Goal: Transaction & Acquisition: Purchase product/service

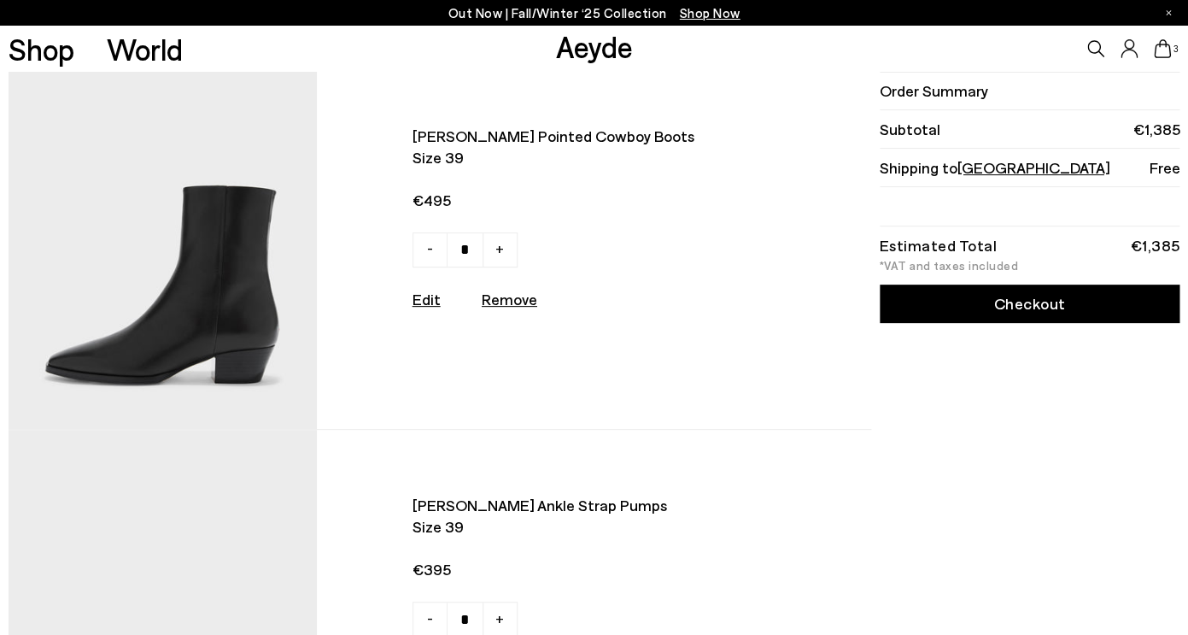
scroll to position [53, 0]
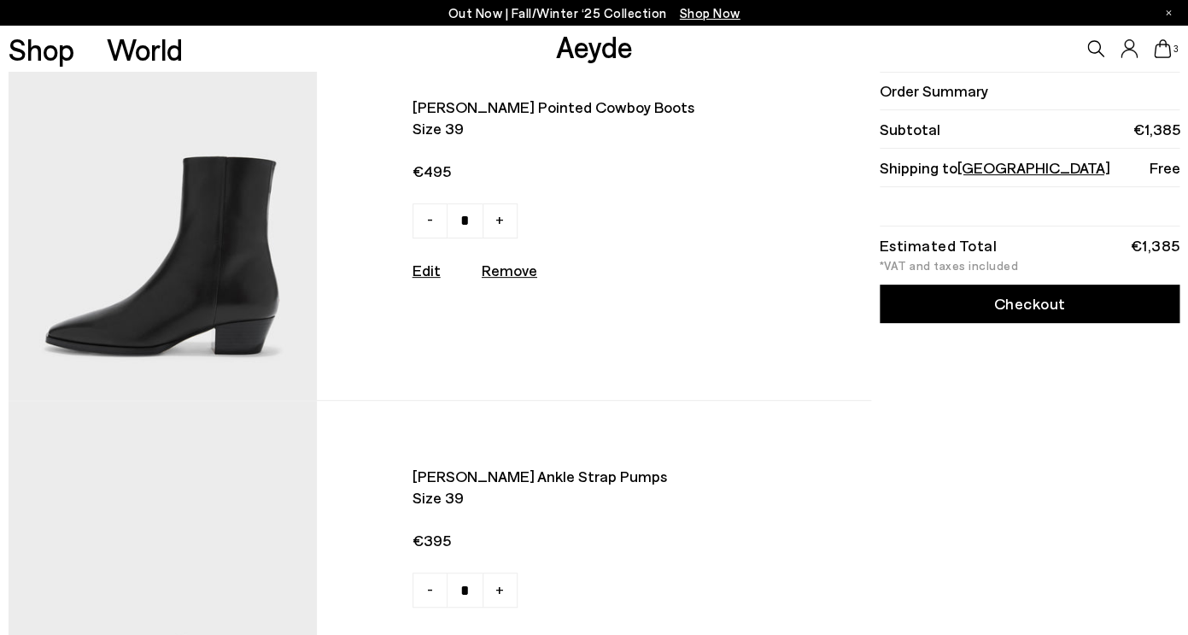
click at [509, 270] on u "Remove" at bounding box center [510, 270] width 56 height 19
type input "*"
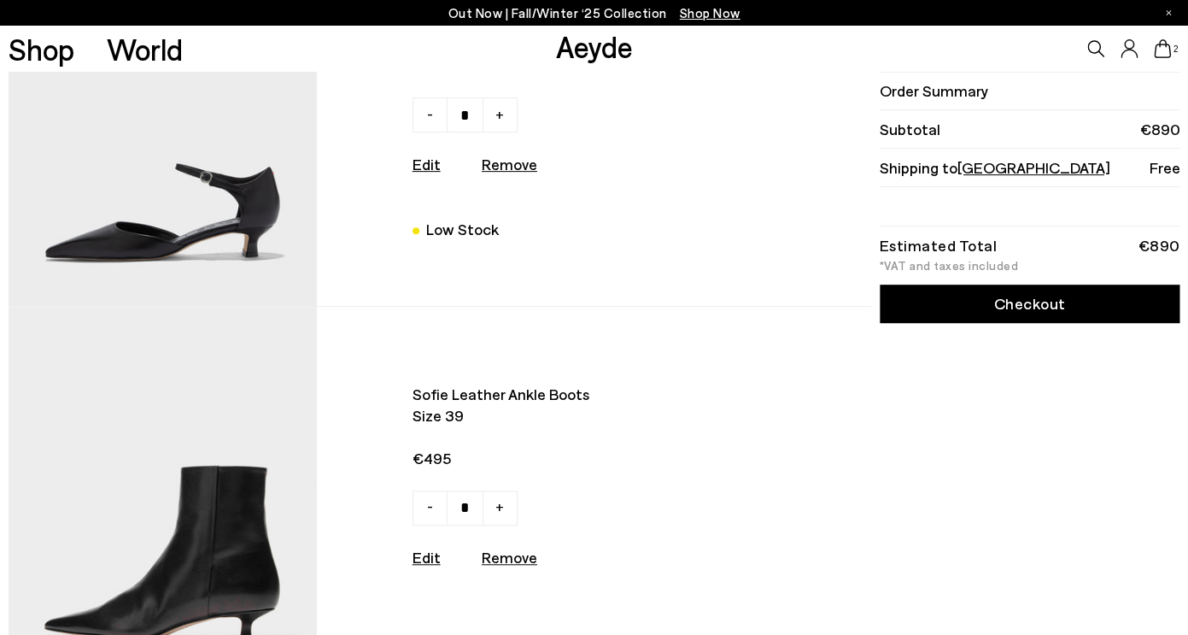
scroll to position [184, 0]
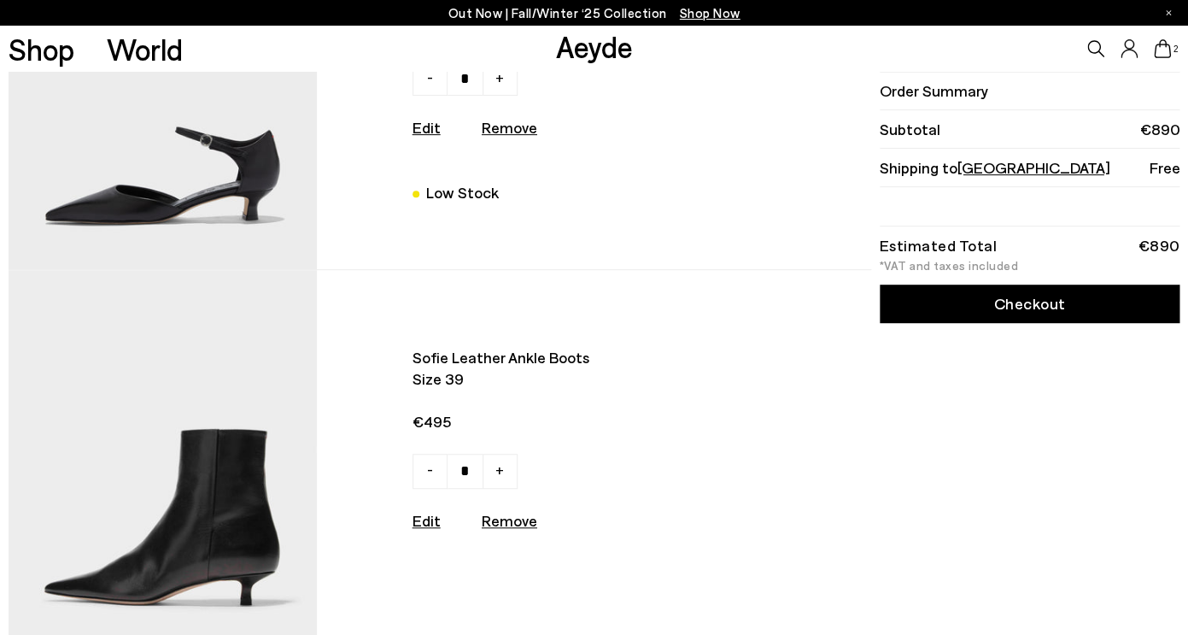
click at [278, 196] on img at bounding box center [163, 79] width 309 height 380
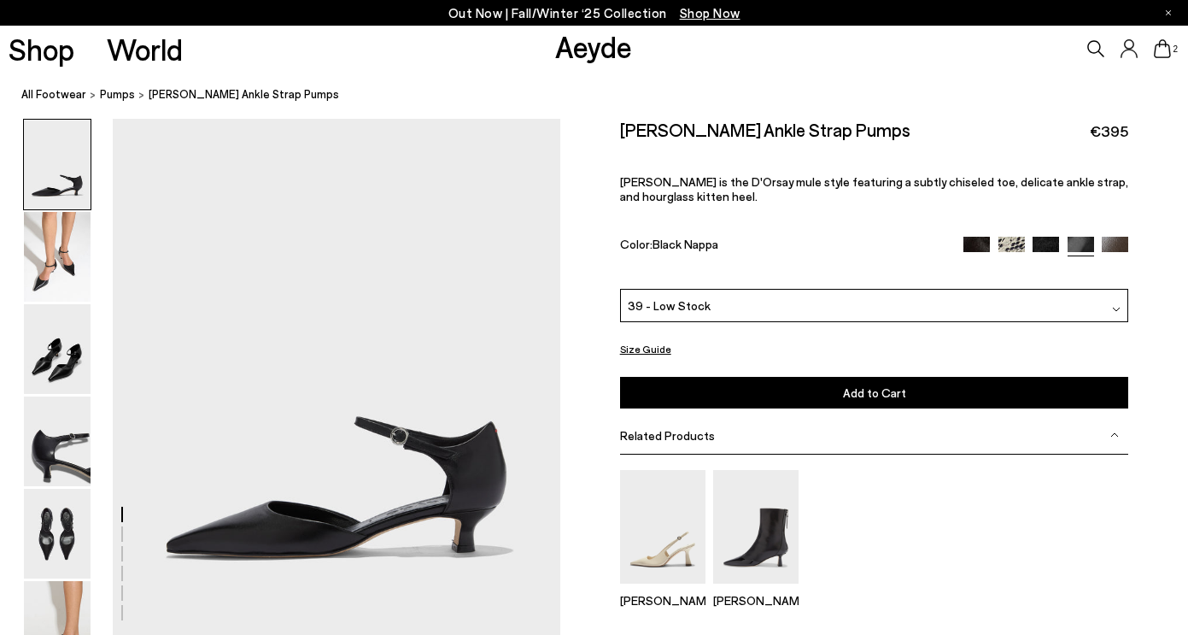
scroll to position [3, 0]
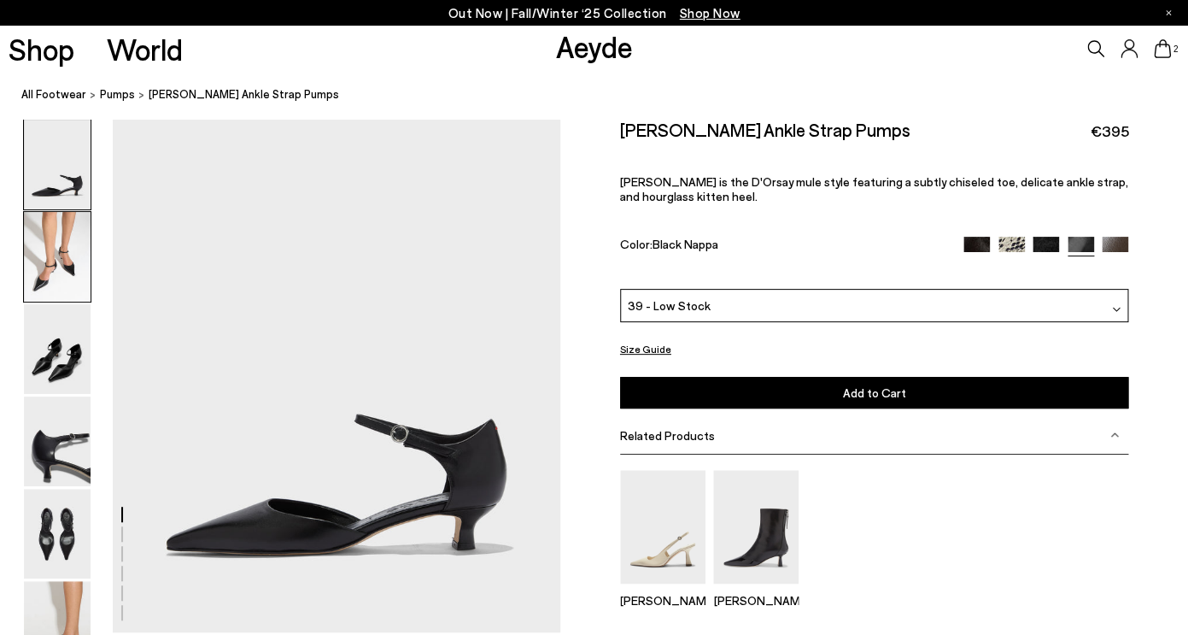
click at [75, 274] on img at bounding box center [57, 257] width 67 height 90
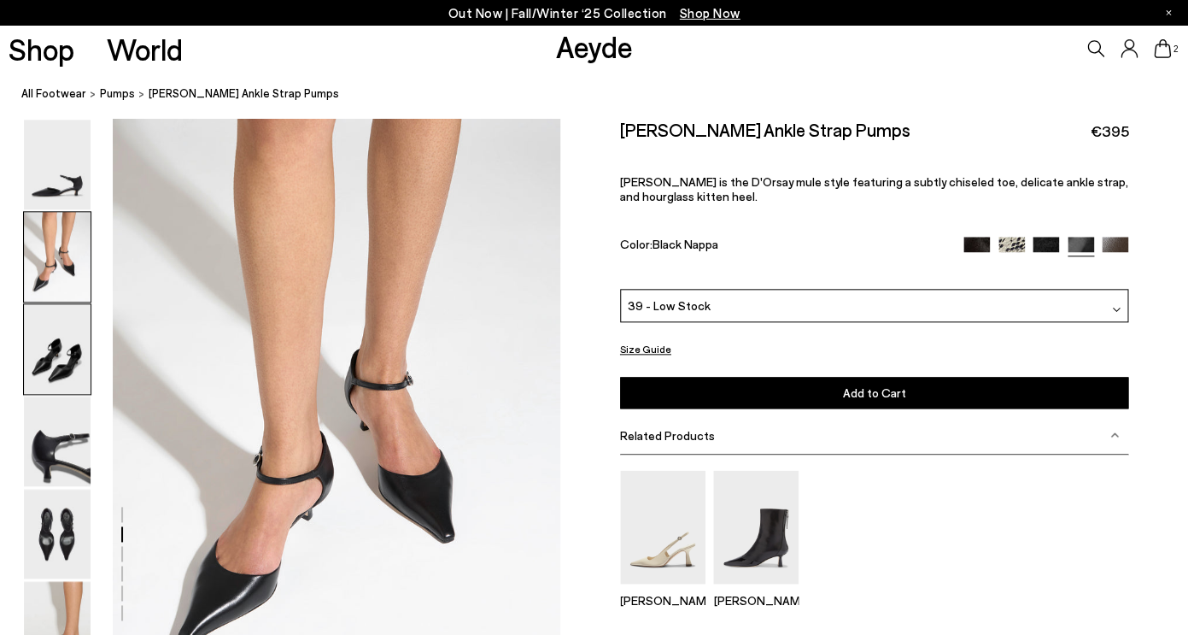
click at [74, 344] on img at bounding box center [57, 349] width 67 height 90
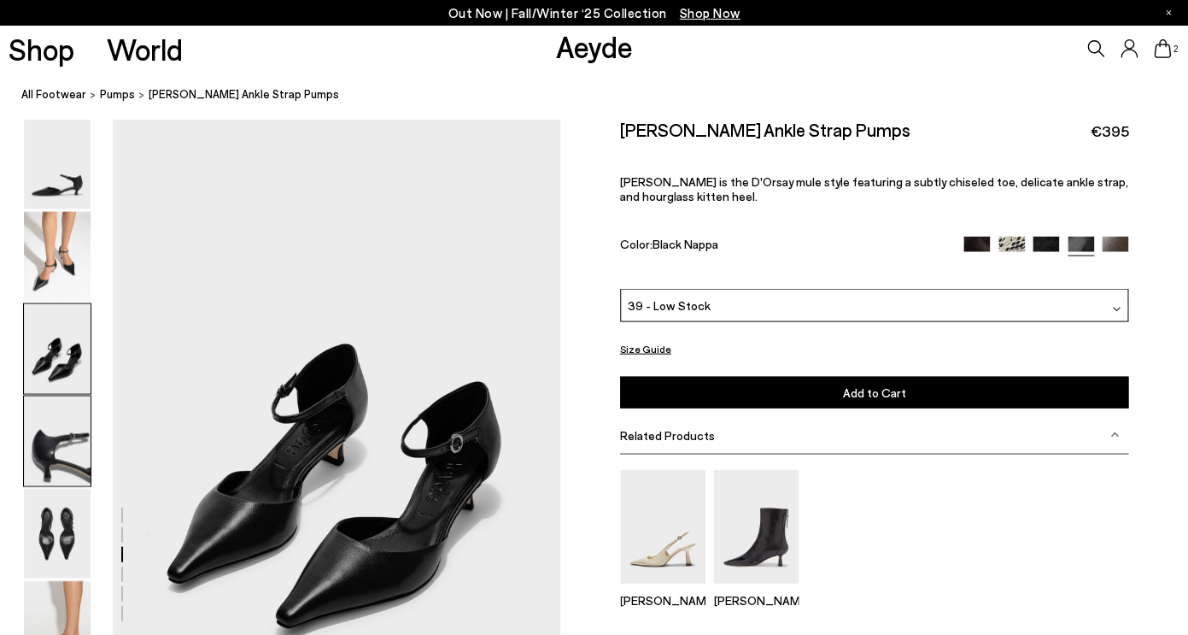
click at [68, 437] on img at bounding box center [57, 441] width 67 height 90
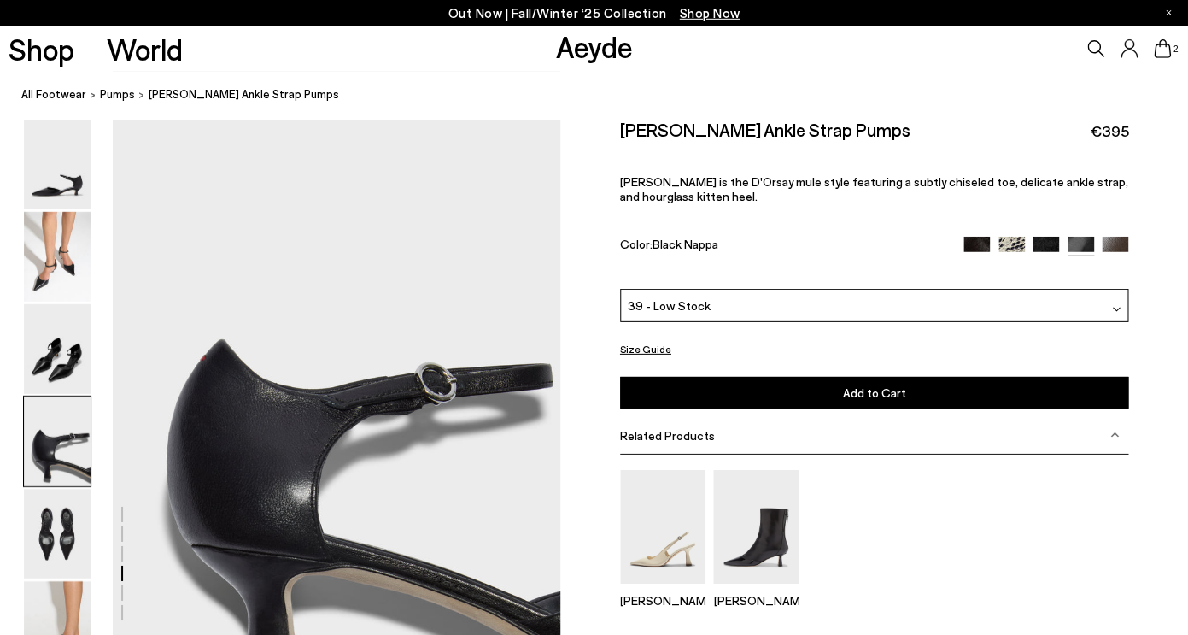
scroll to position [1718, 0]
click at [969, 248] on img at bounding box center [976, 250] width 26 height 26
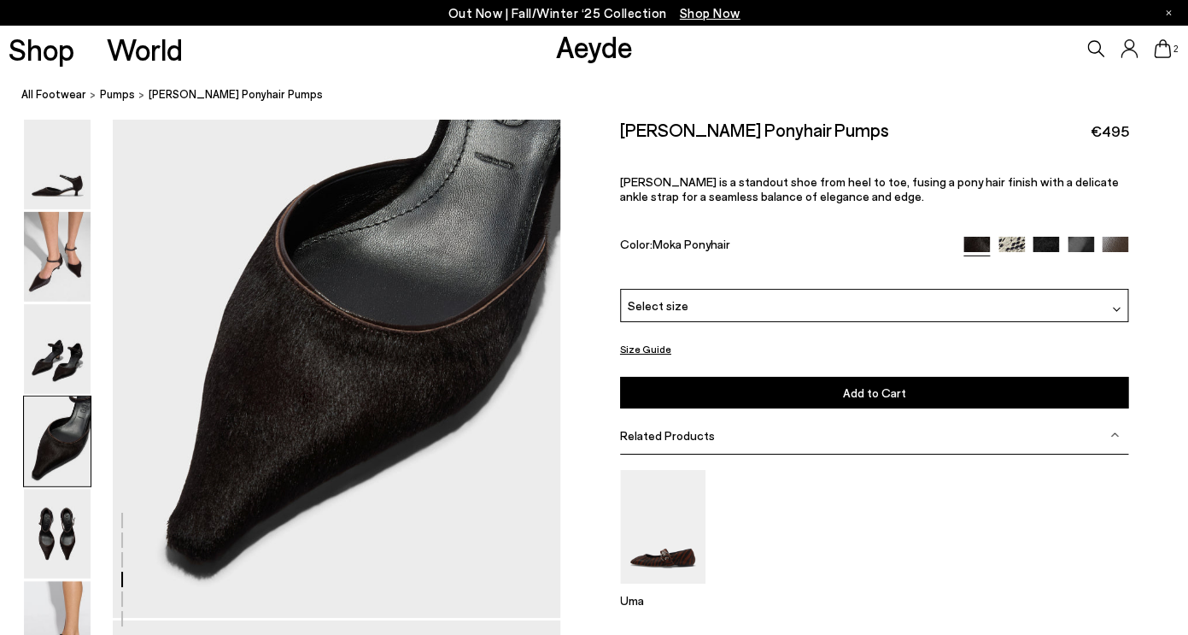
scroll to position [2042, 0]
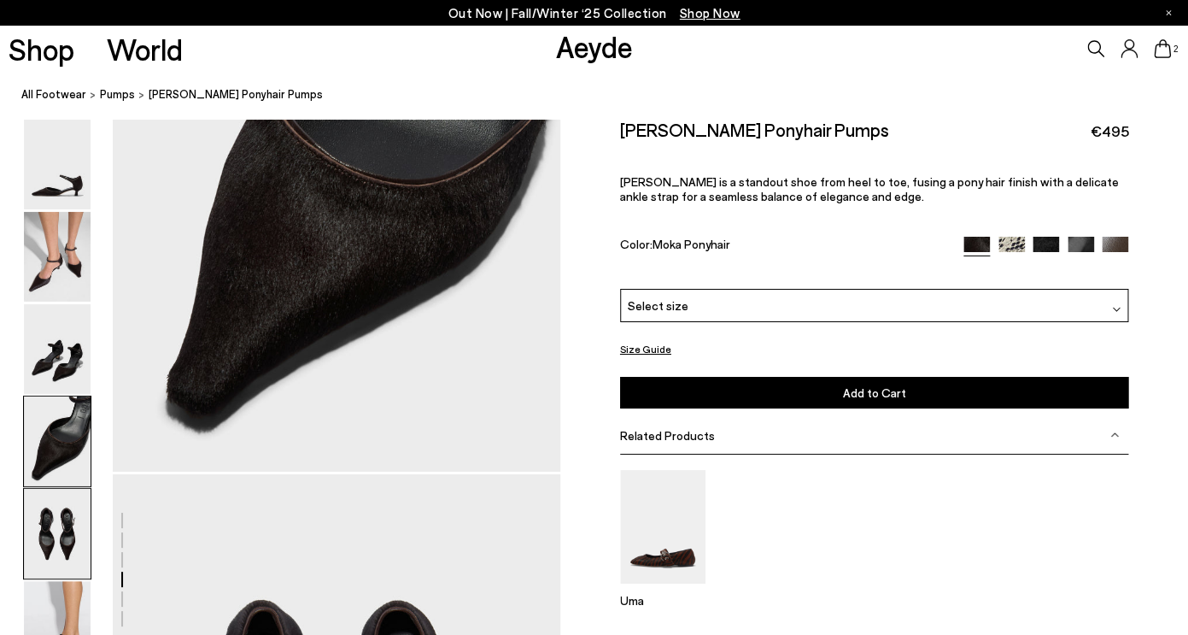
click at [64, 524] on img at bounding box center [57, 534] width 67 height 90
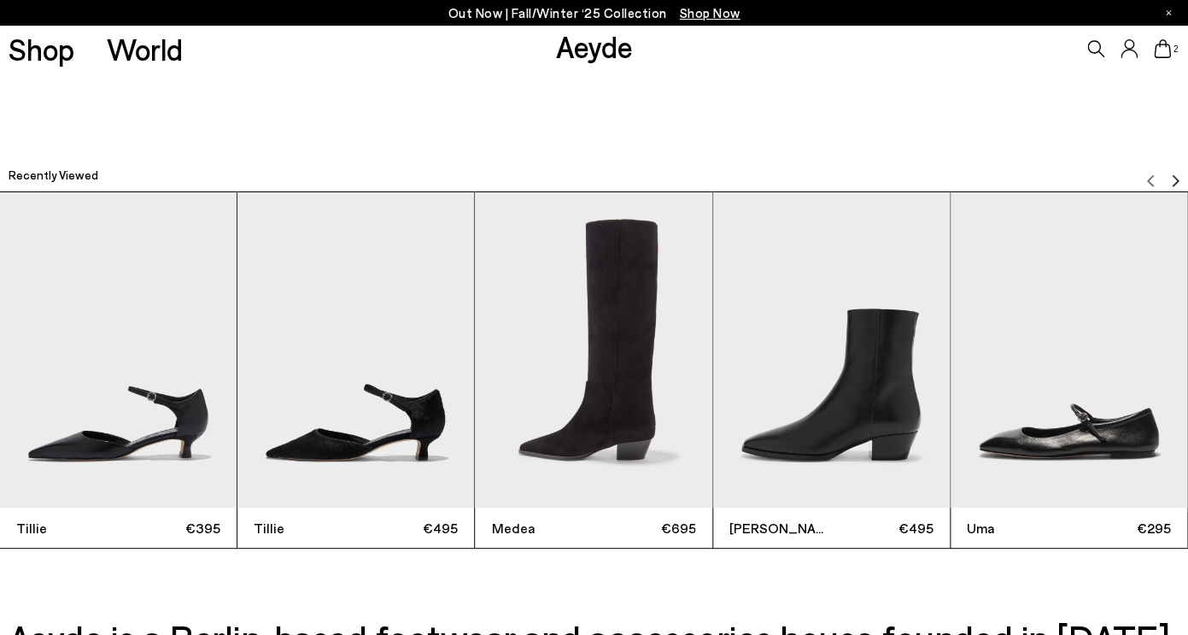
scroll to position [4649, 0]
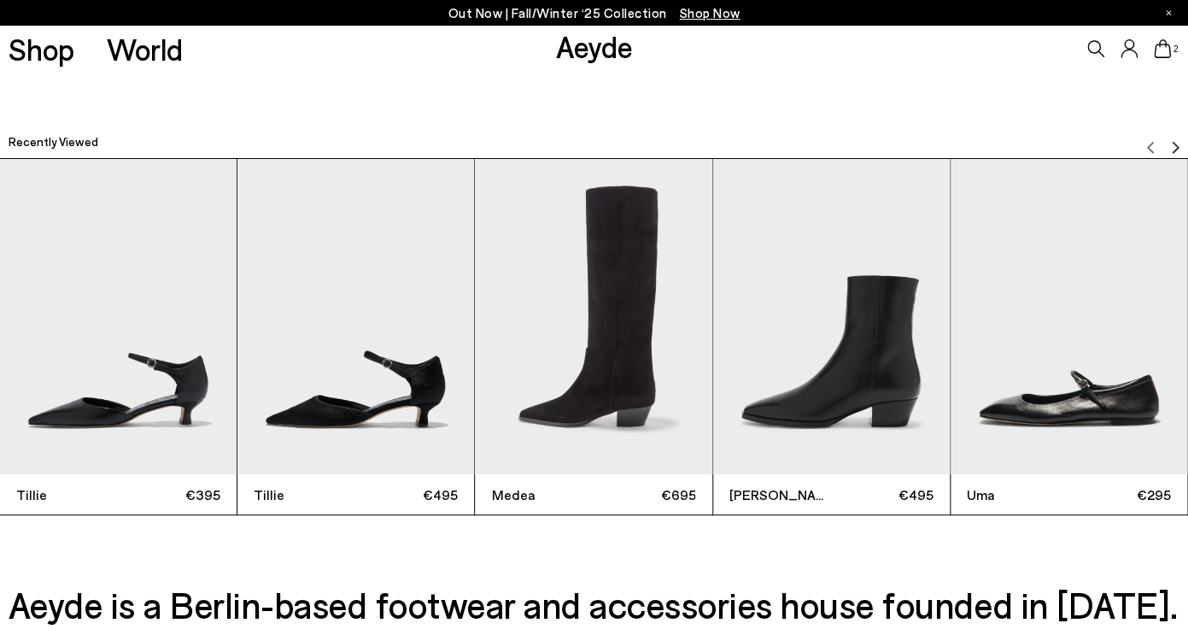
click at [1059, 347] on img "5 / 9" at bounding box center [1069, 317] width 237 height 316
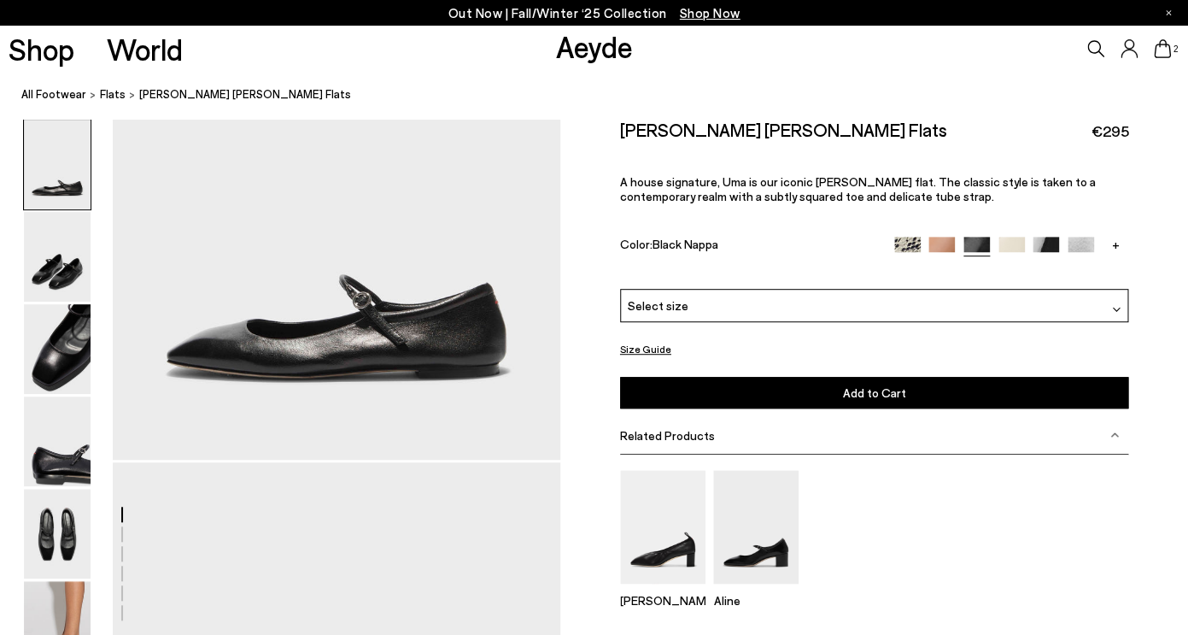
scroll to position [219, 0]
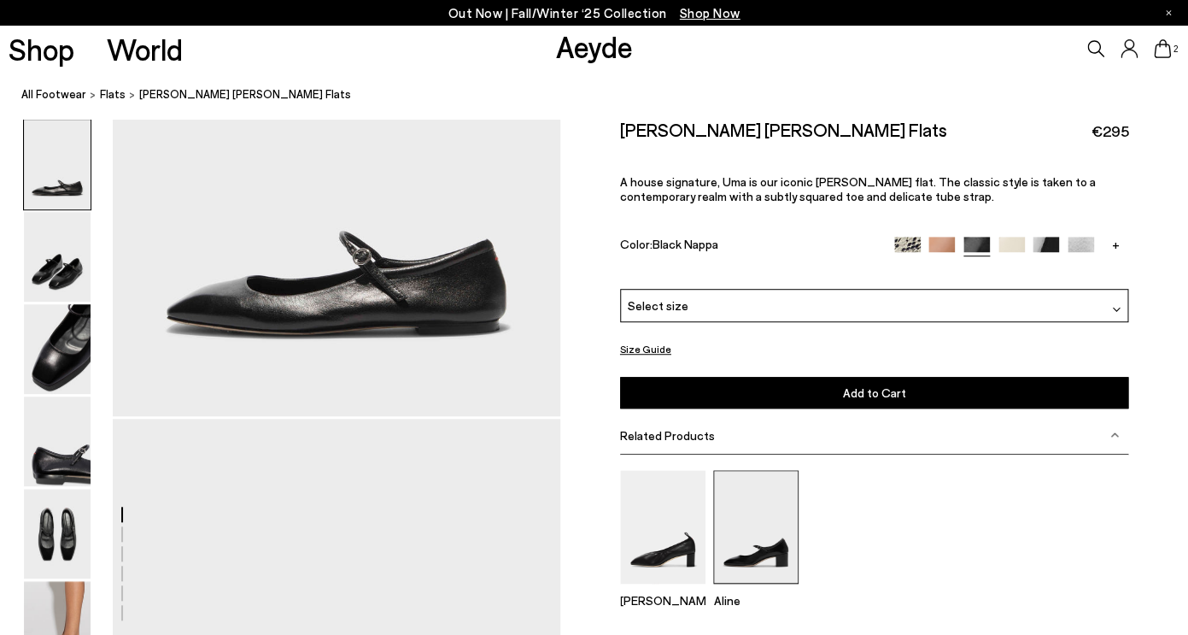
click at [755, 531] on img at bounding box center [755, 527] width 85 height 114
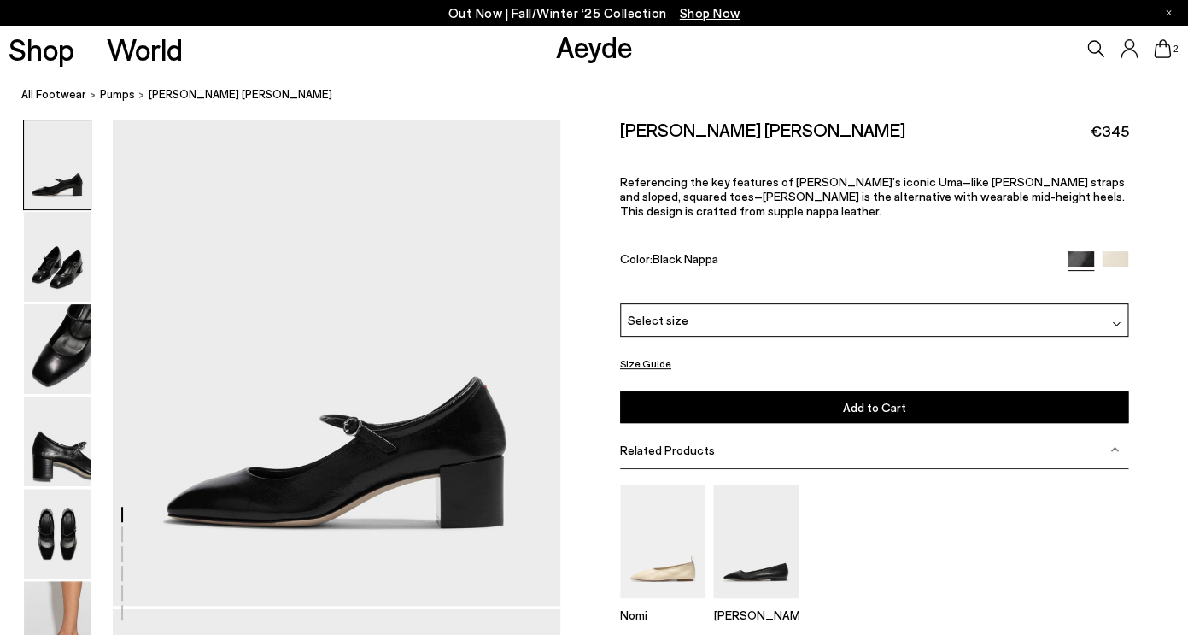
scroll to position [31, 0]
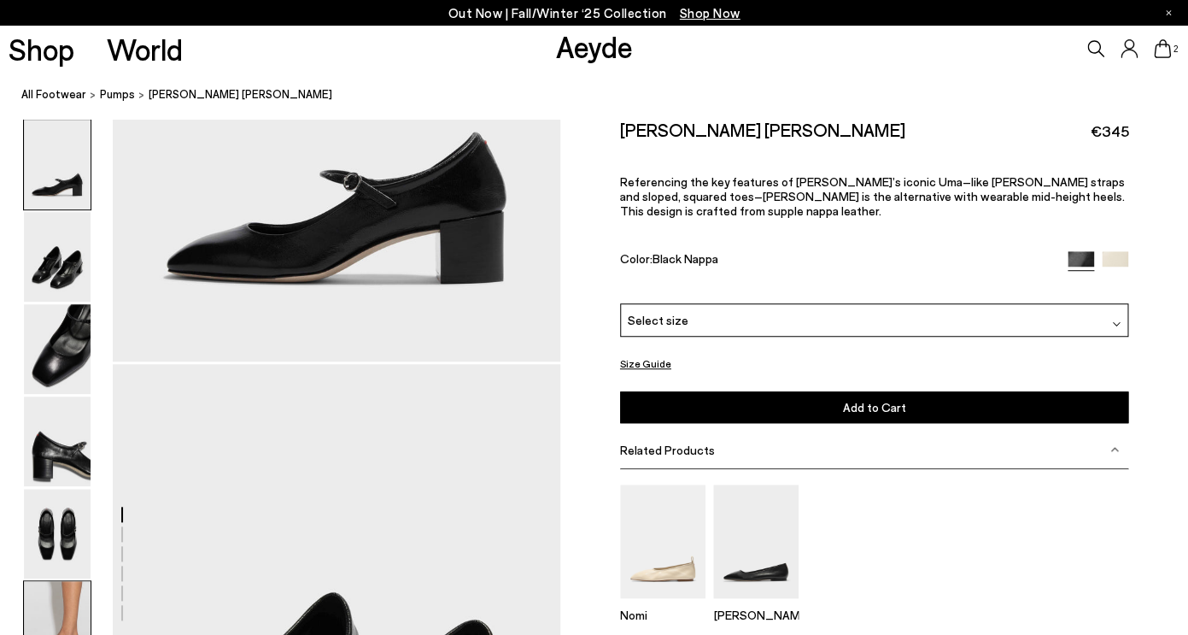
click at [61, 606] on img at bounding box center [57, 626] width 67 height 90
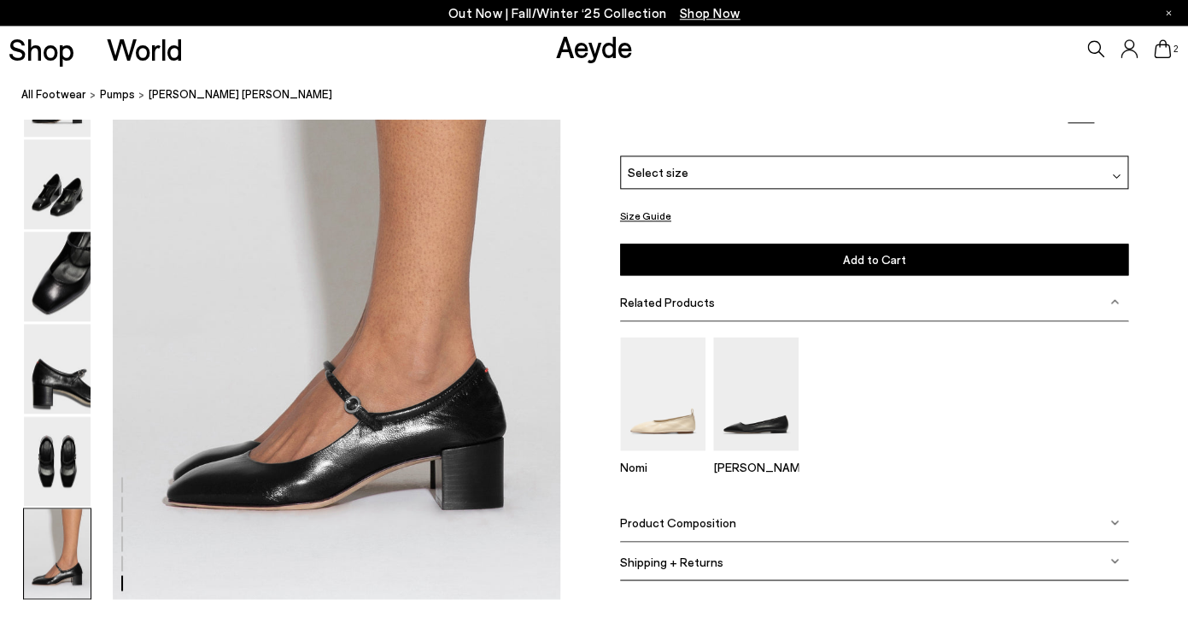
scroll to position [3033, 0]
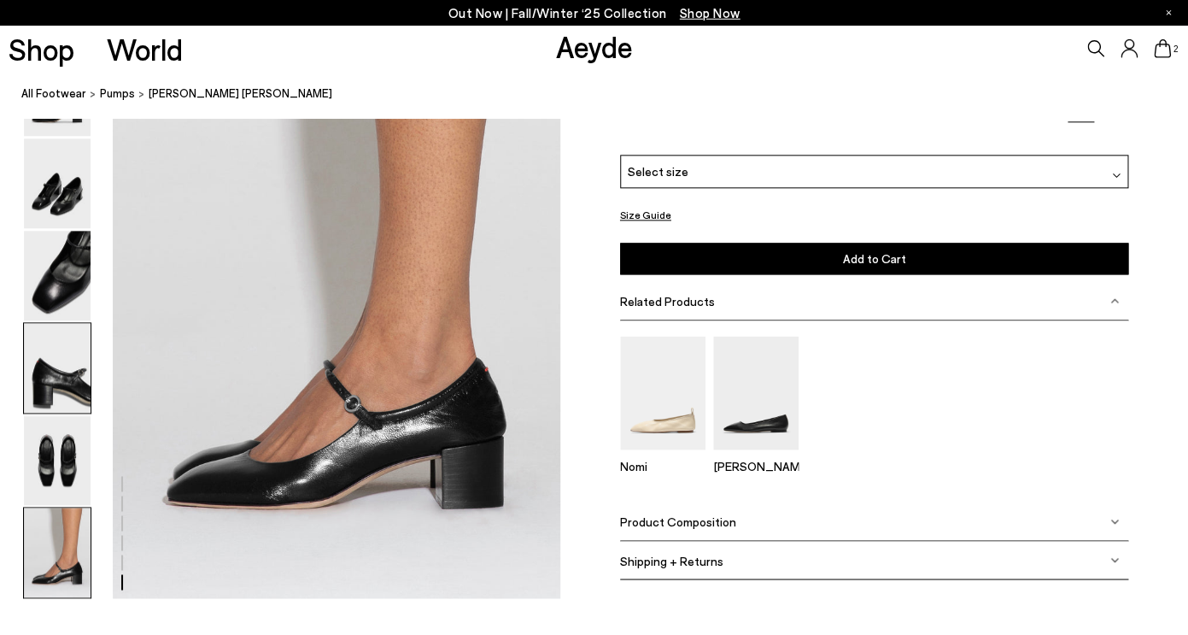
click at [59, 379] on img at bounding box center [57, 369] width 67 height 90
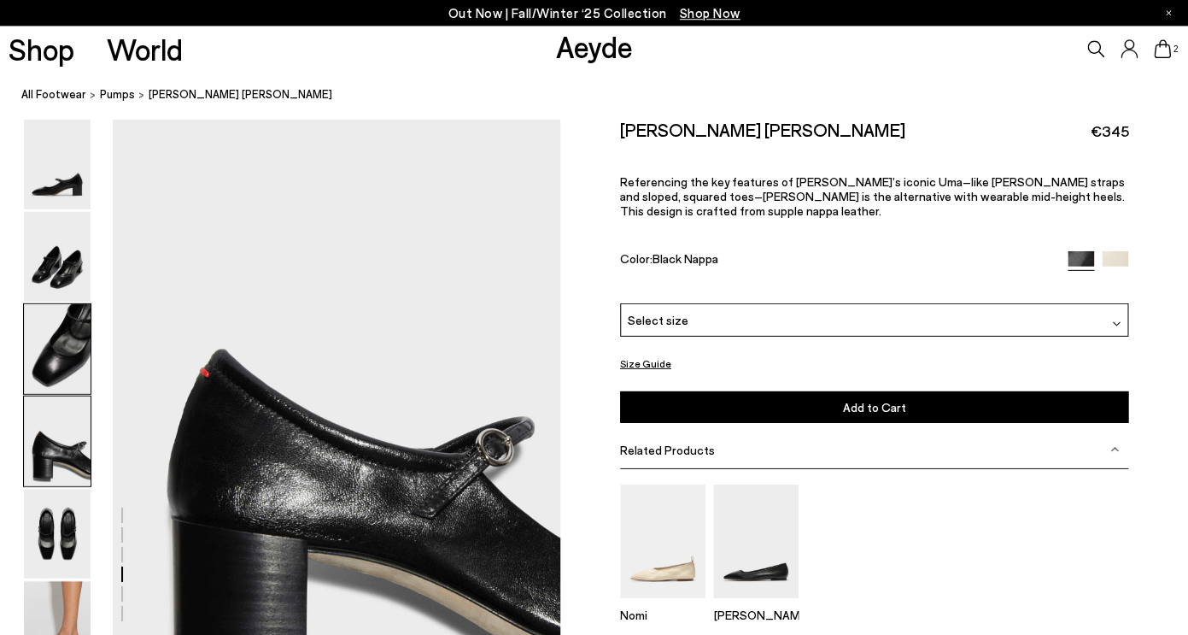
scroll to position [1718, 0]
click at [73, 325] on img at bounding box center [57, 349] width 67 height 90
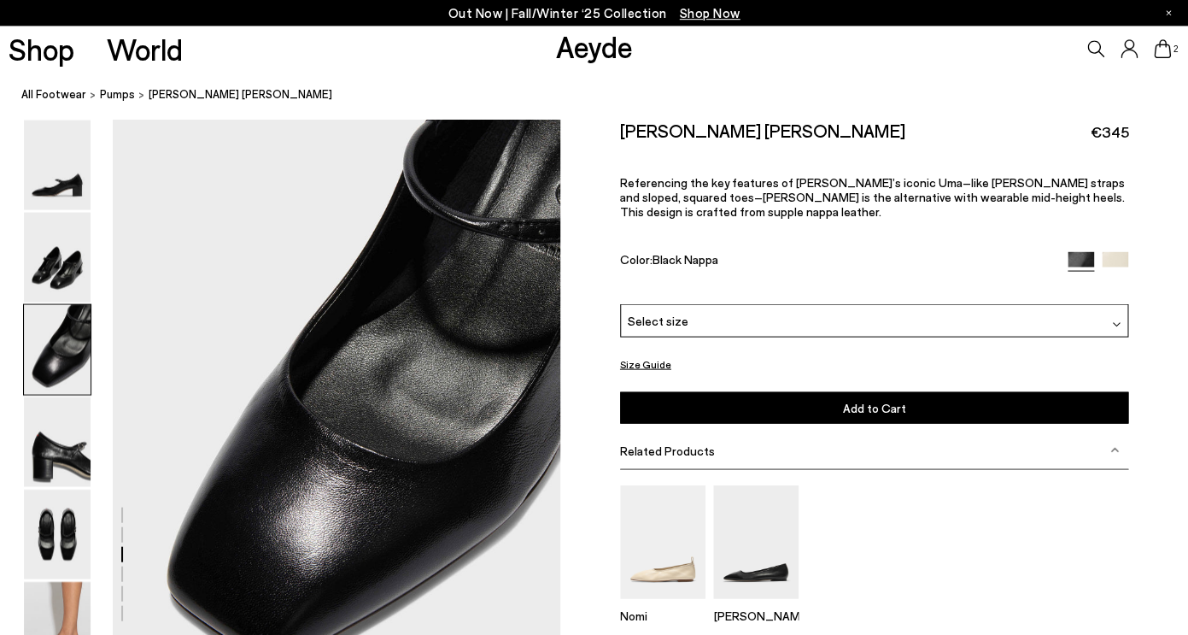
scroll to position [1119, 0]
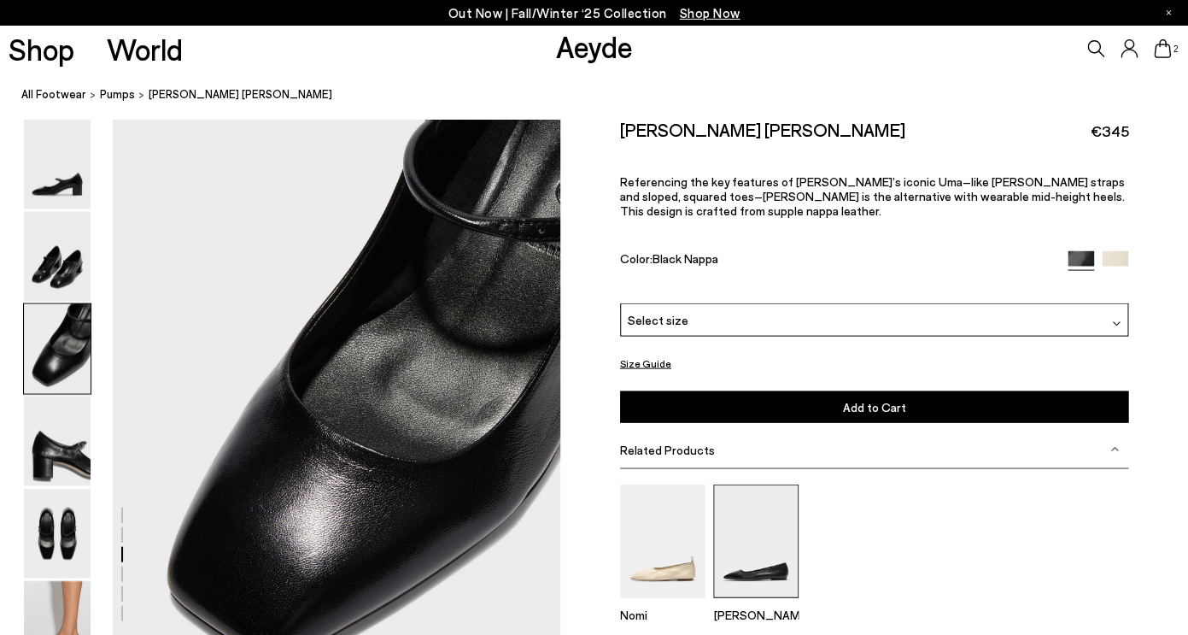
click at [759, 556] on img at bounding box center [755, 541] width 85 height 114
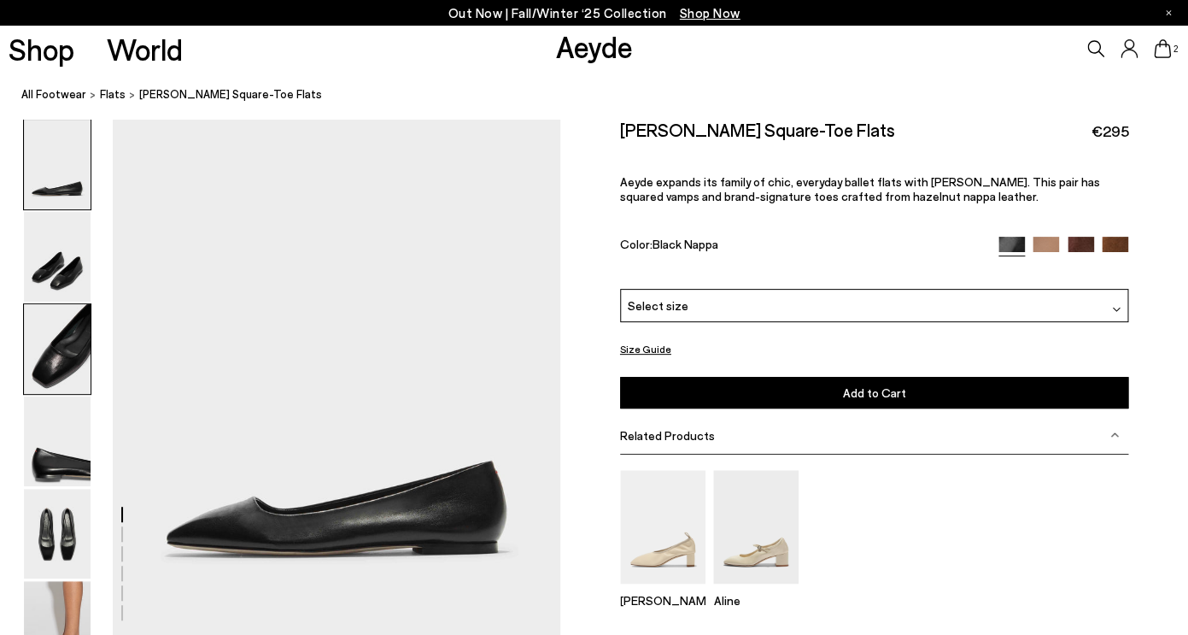
click at [75, 375] on img at bounding box center [57, 349] width 67 height 90
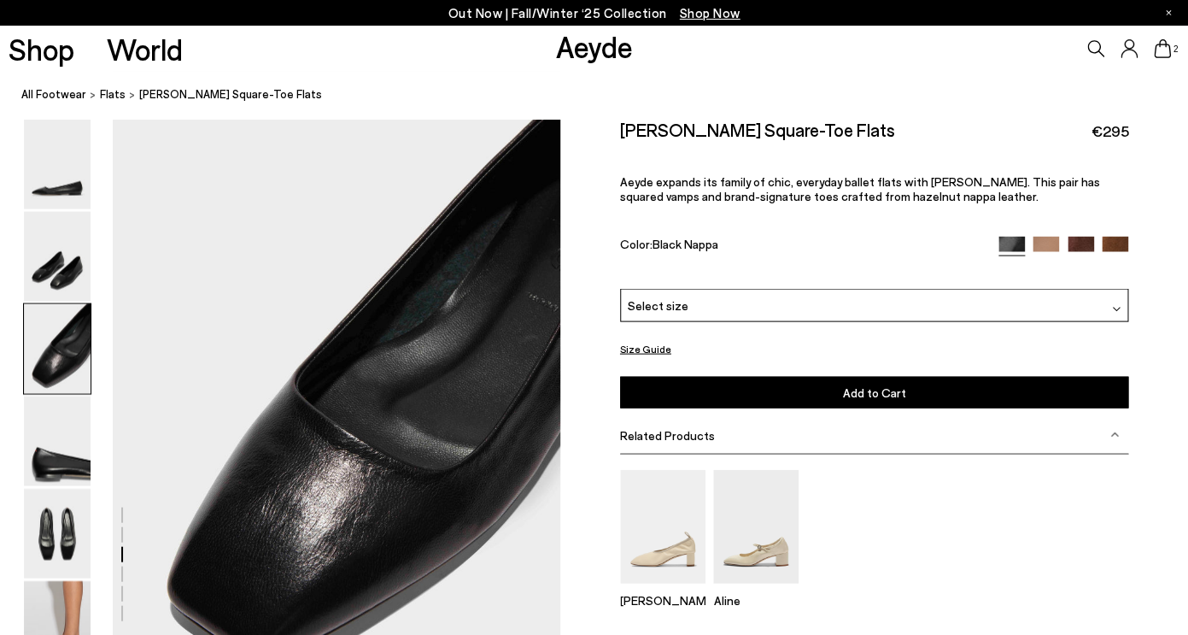
scroll to position [1119, 0]
click at [74, 466] on img at bounding box center [57, 441] width 67 height 90
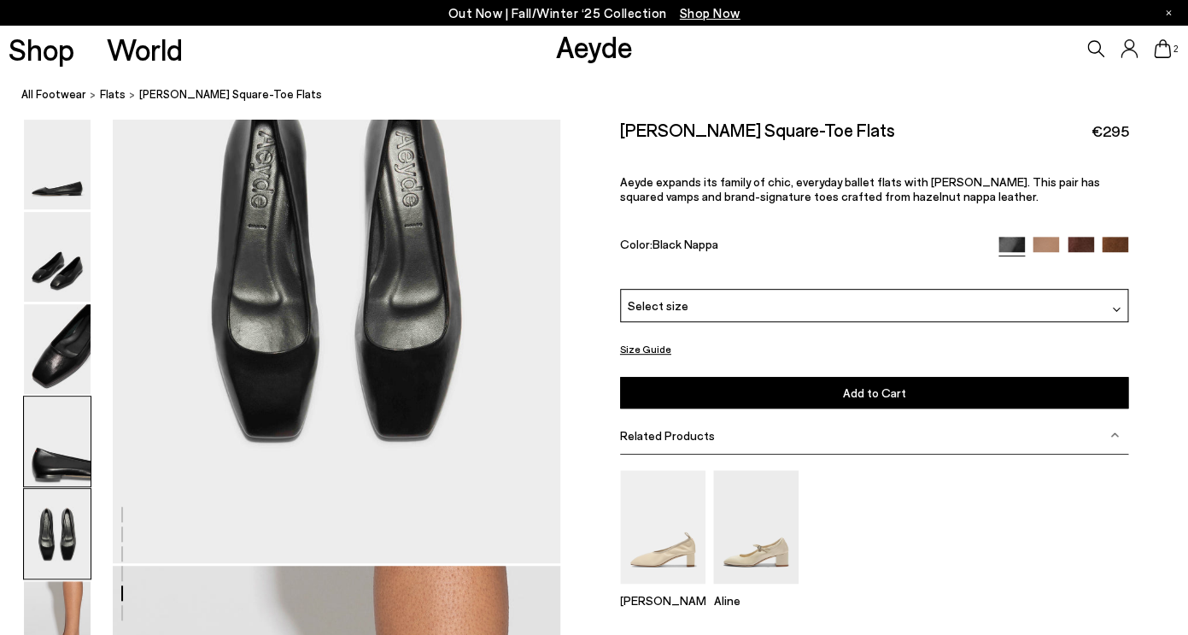
click at [50, 464] on img at bounding box center [57, 441] width 67 height 90
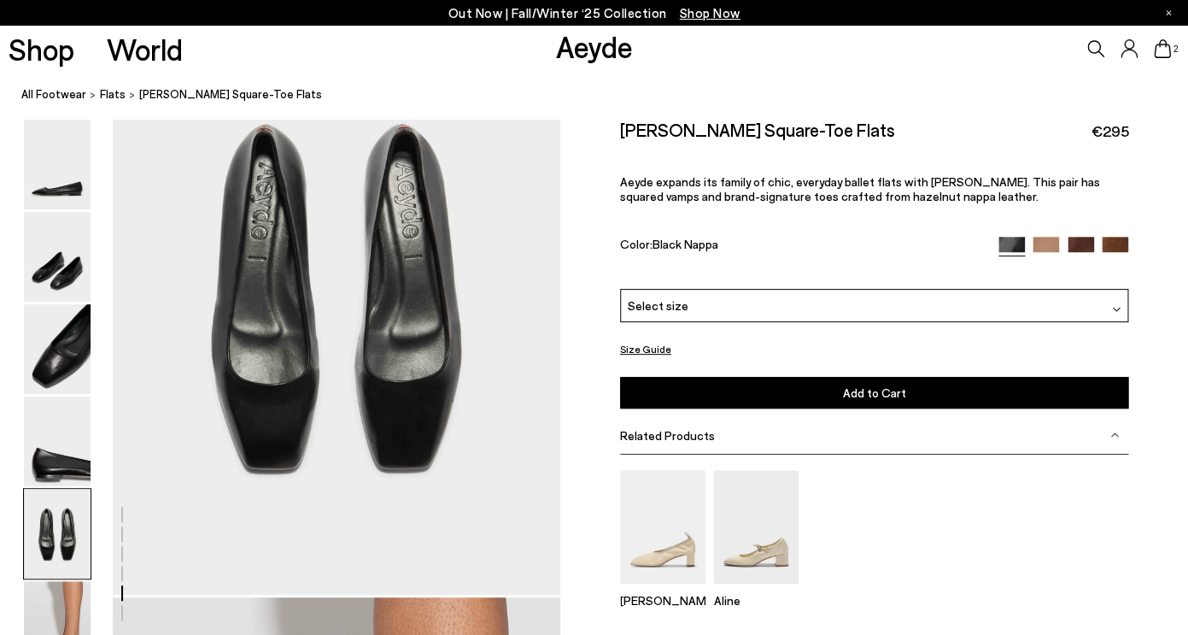
scroll to position [2304, 0]
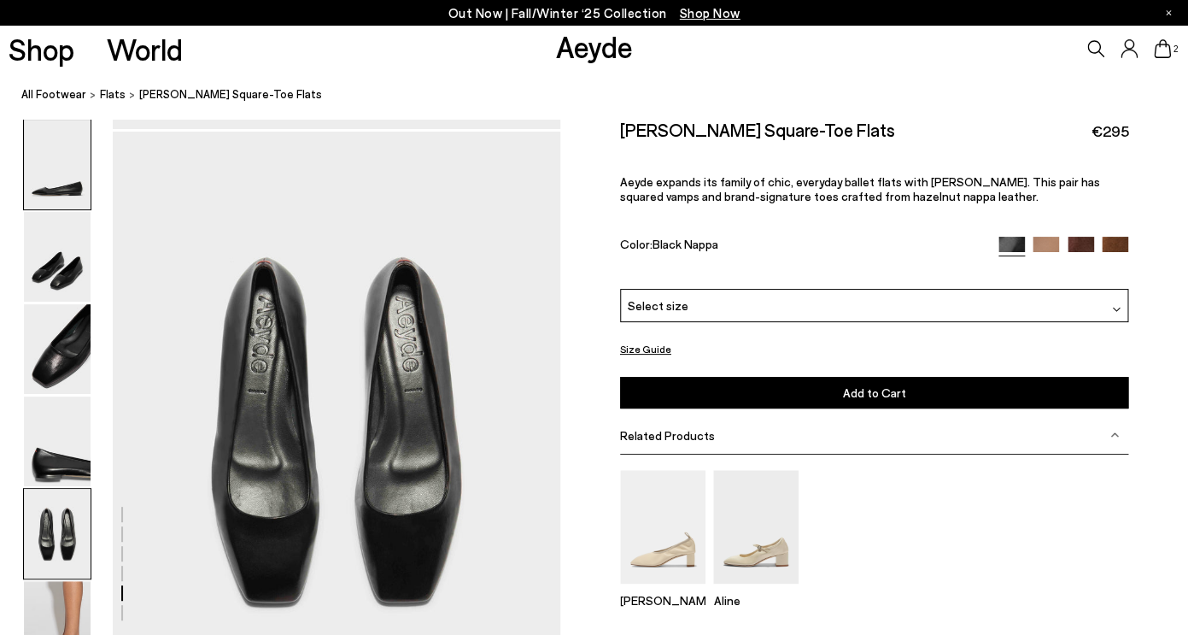
click at [66, 195] on img at bounding box center [57, 165] width 67 height 90
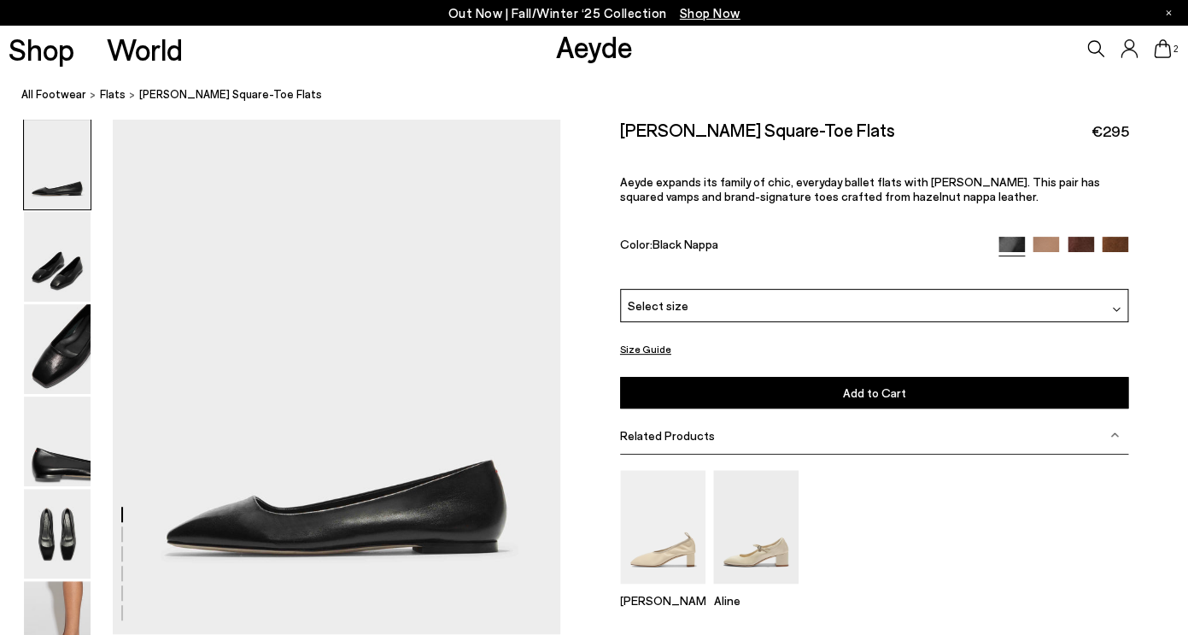
scroll to position [0, 0]
click at [648, 302] on span "Select size" at bounding box center [658, 305] width 61 height 18
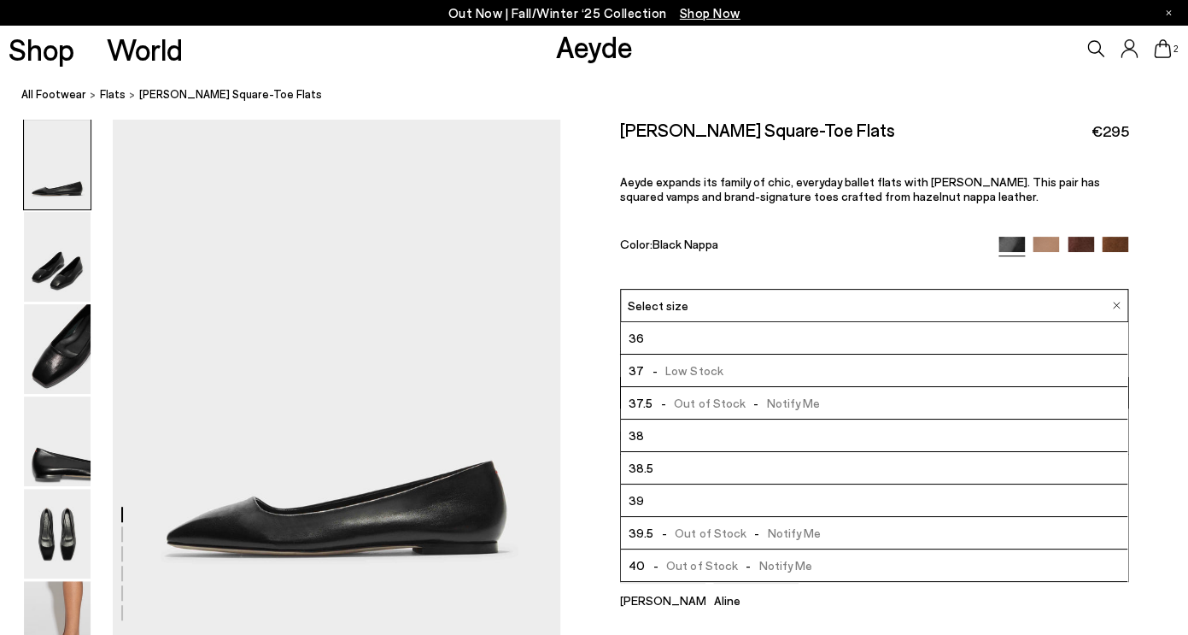
click at [651, 503] on li "39" at bounding box center [874, 500] width 507 height 32
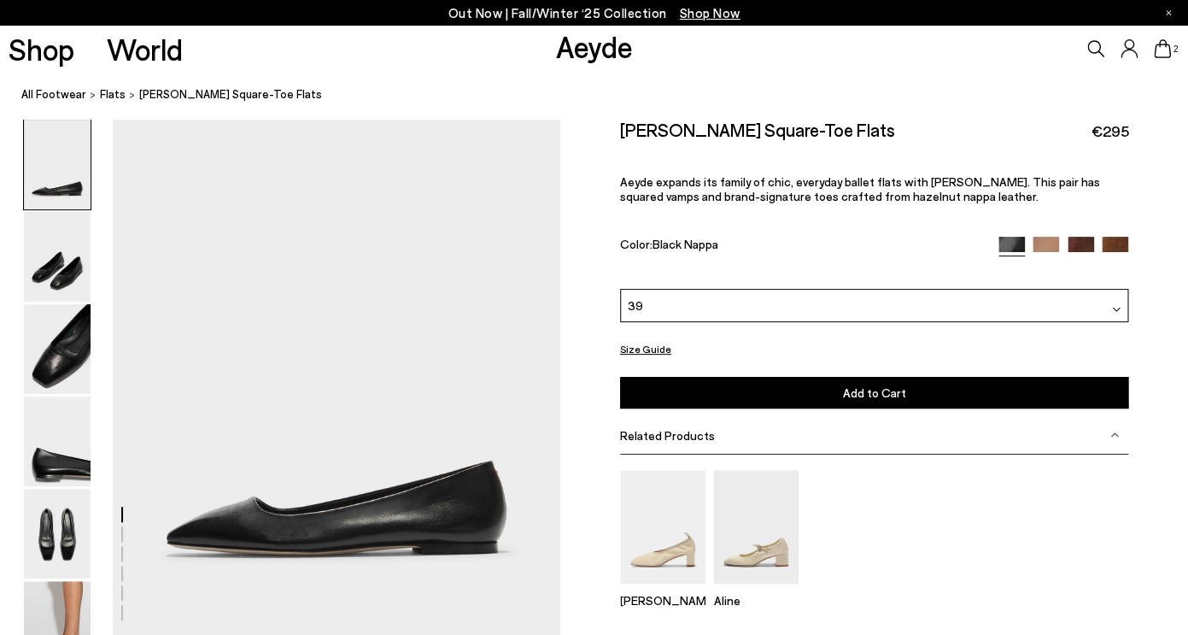
click at [682, 392] on button "Add to Cart Select a Size First" at bounding box center [874, 393] width 509 height 32
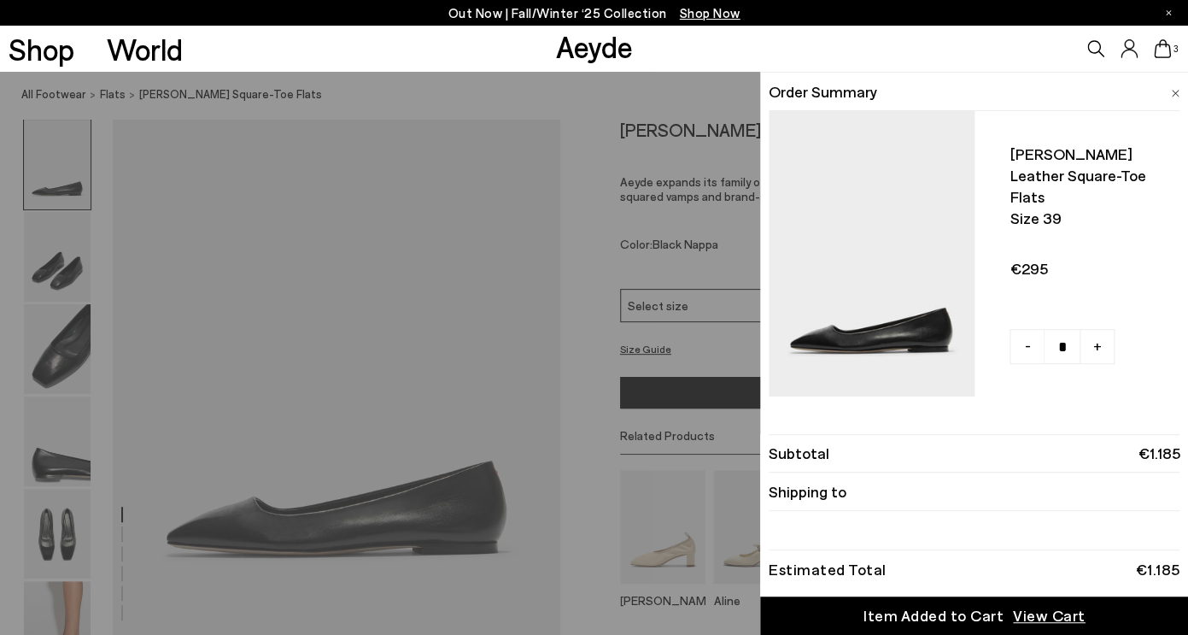
click at [1164, 50] on icon at bounding box center [1162, 48] width 17 height 19
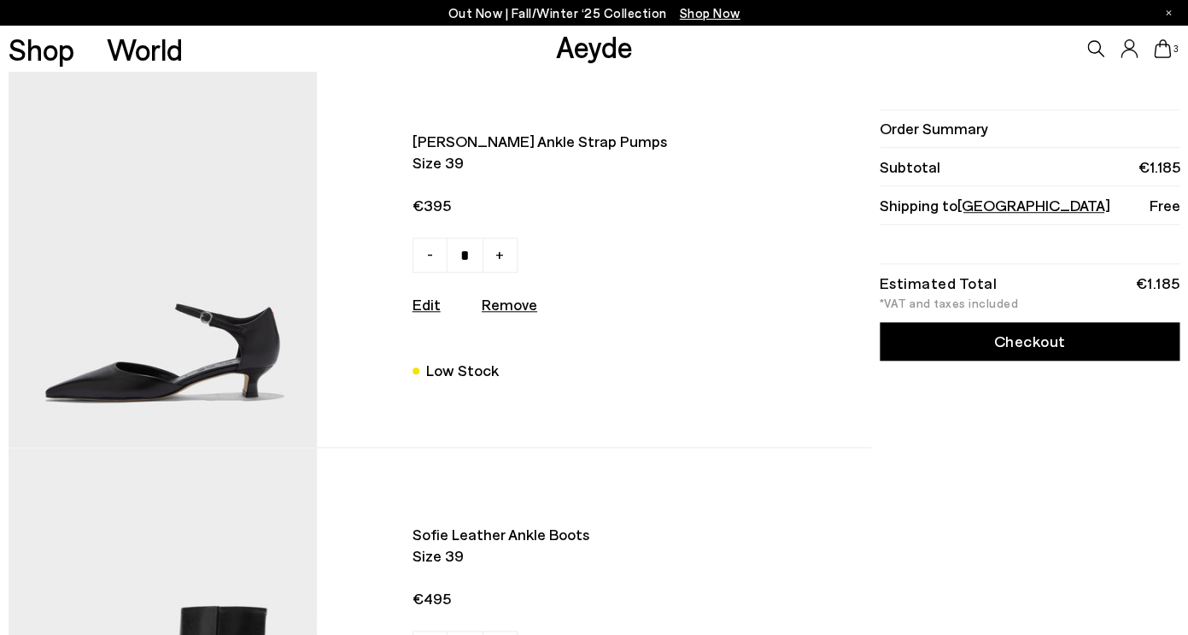
scroll to position [401, 0]
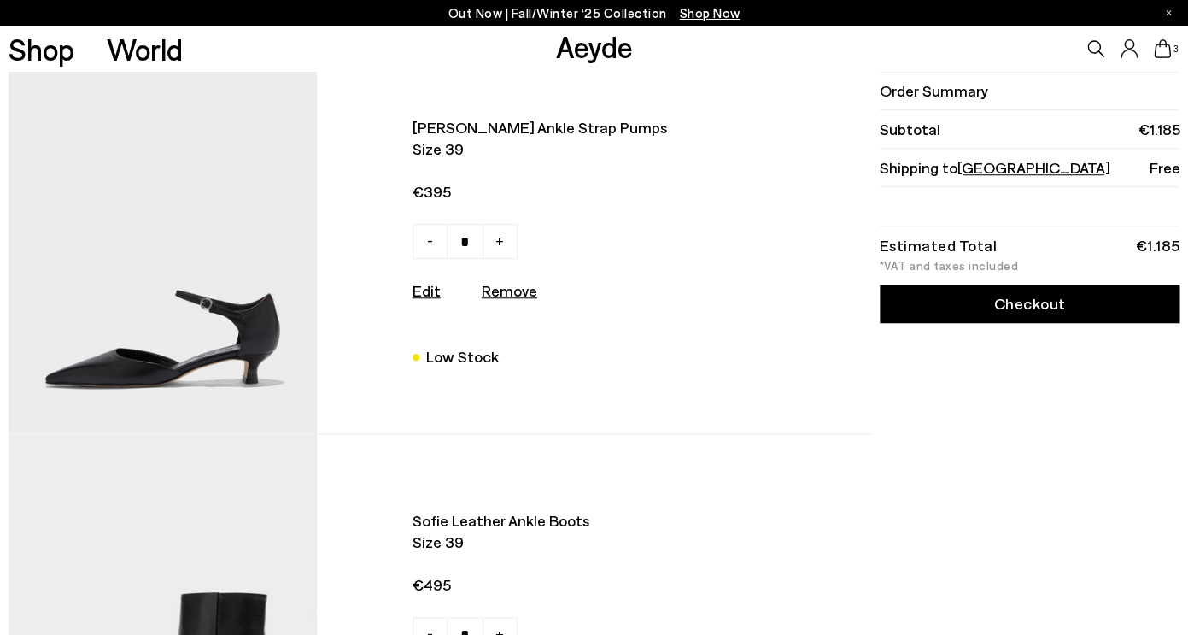
click at [503, 298] on u "Remove" at bounding box center [510, 290] width 56 height 19
type input "*"
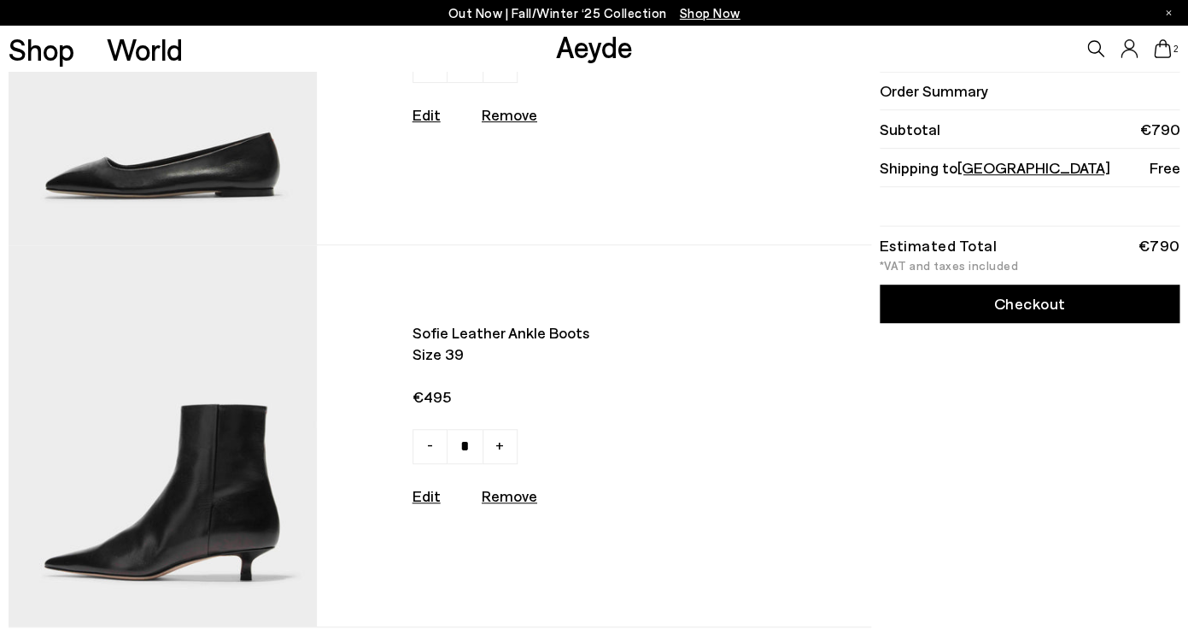
scroll to position [0, 0]
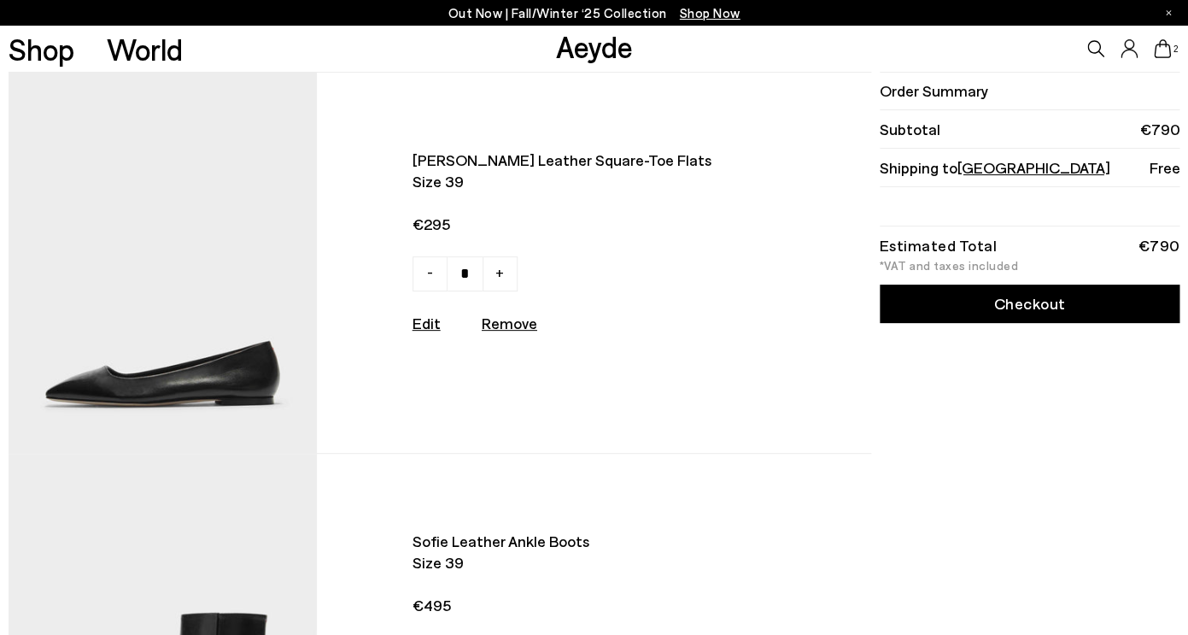
click at [272, 377] on img at bounding box center [163, 263] width 309 height 380
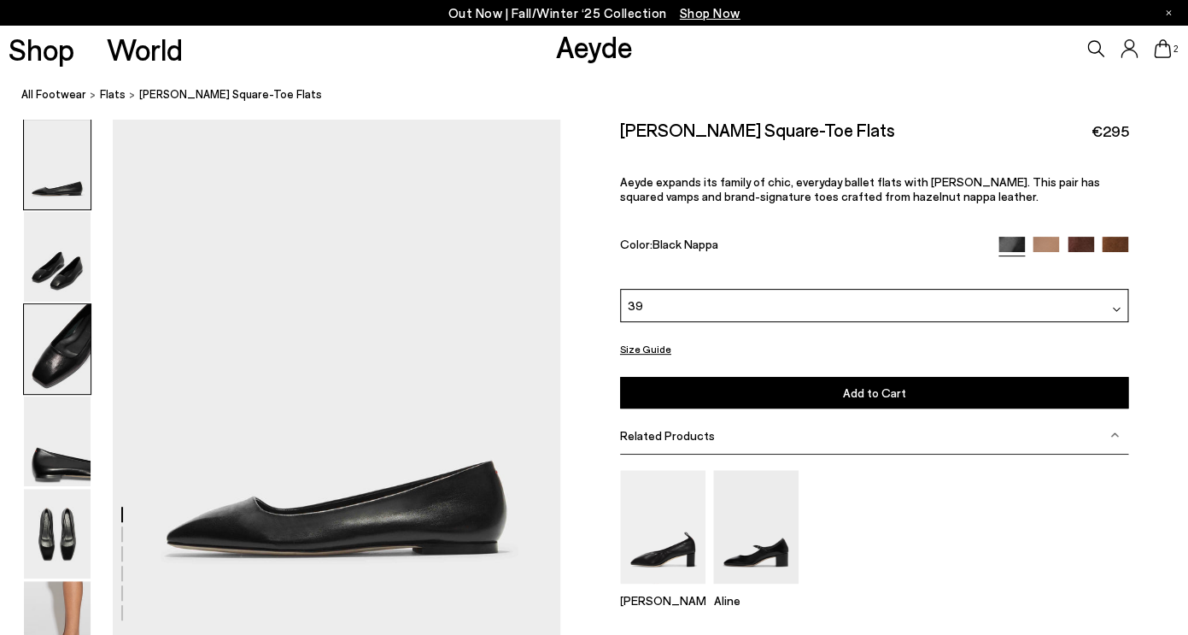
click at [67, 340] on img at bounding box center [57, 349] width 67 height 90
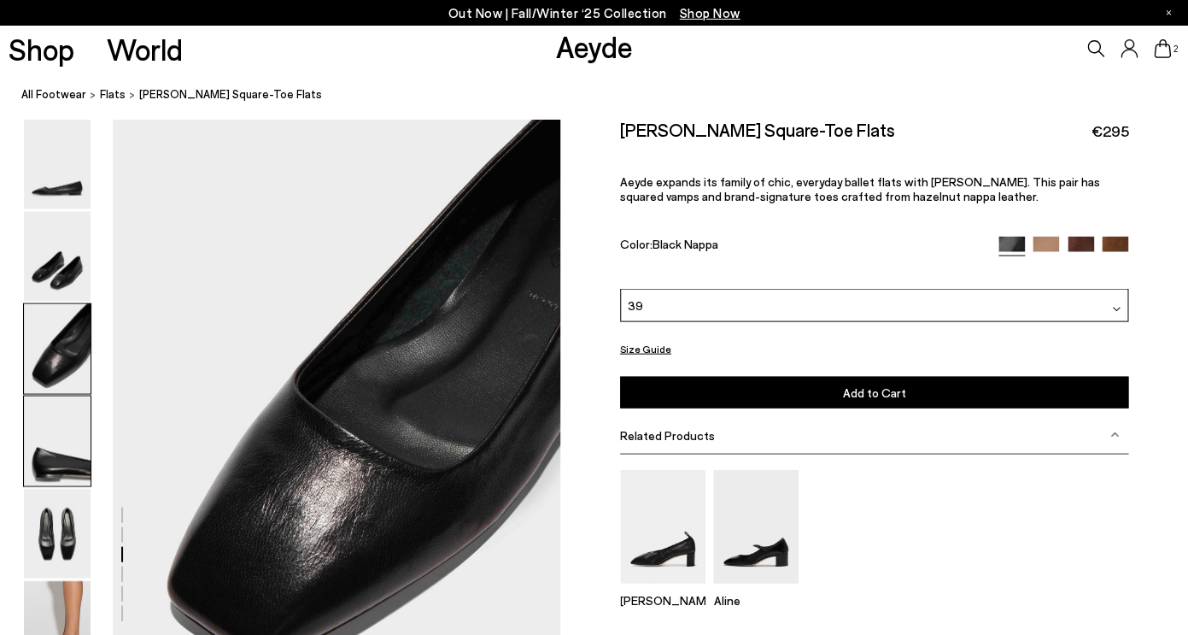
click at [67, 458] on img at bounding box center [57, 441] width 67 height 90
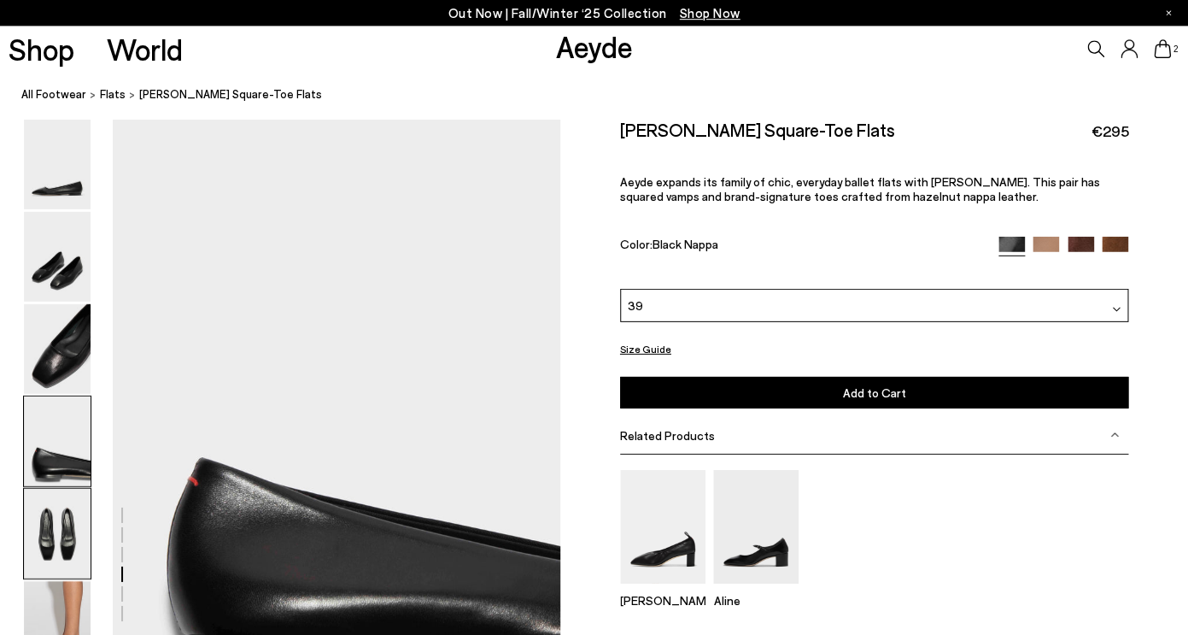
scroll to position [1718, 0]
click at [69, 524] on img at bounding box center [57, 534] width 67 height 90
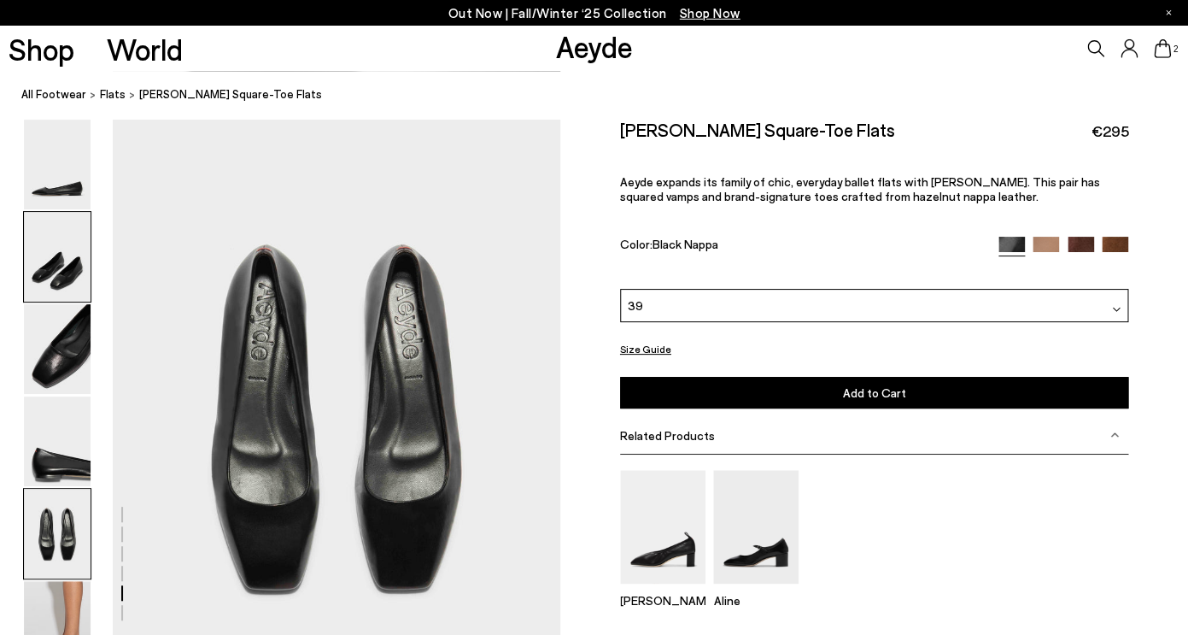
click at [65, 262] on img at bounding box center [57, 257] width 67 height 90
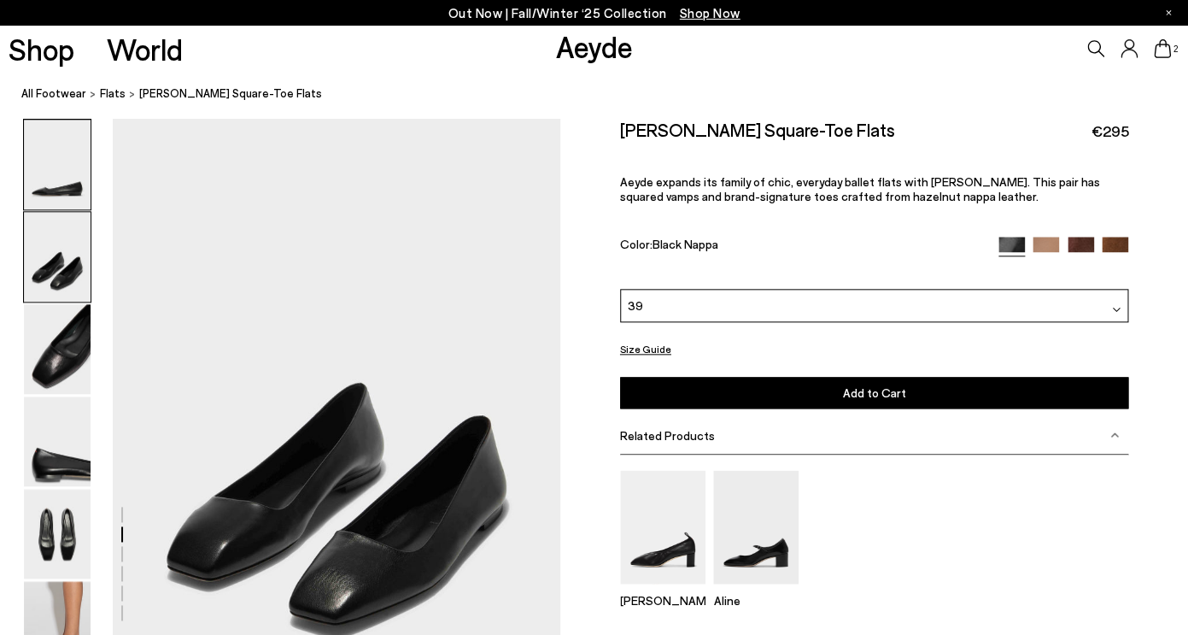
click at [69, 179] on img at bounding box center [57, 165] width 67 height 90
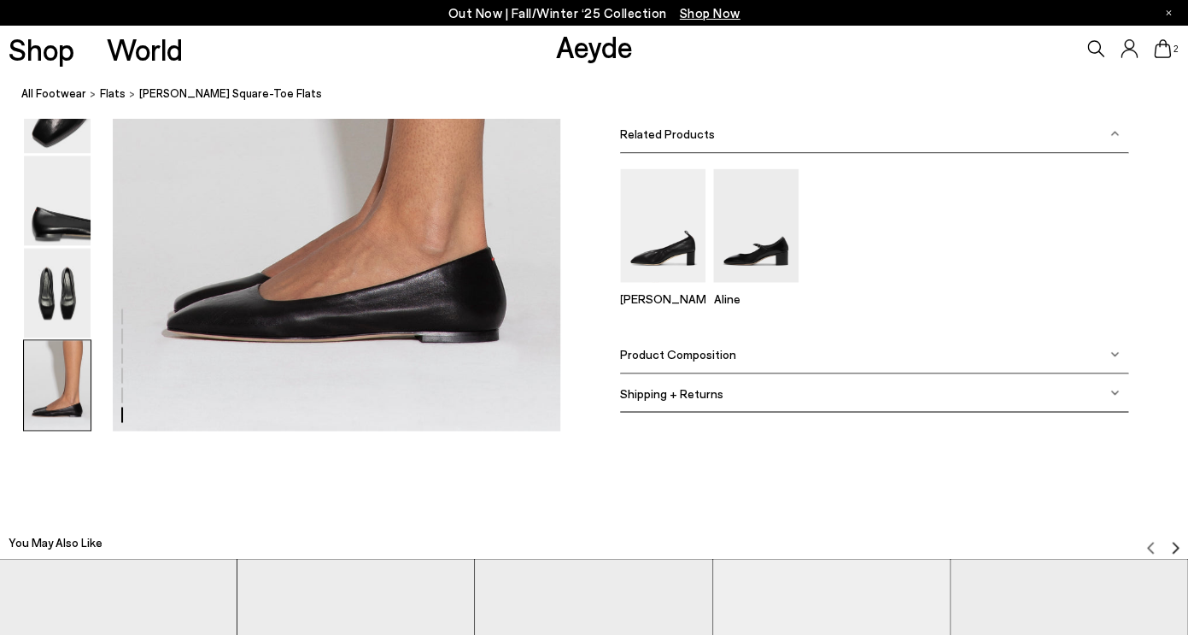
scroll to position [3216, 0]
